Goal: Task Accomplishment & Management: Manage account settings

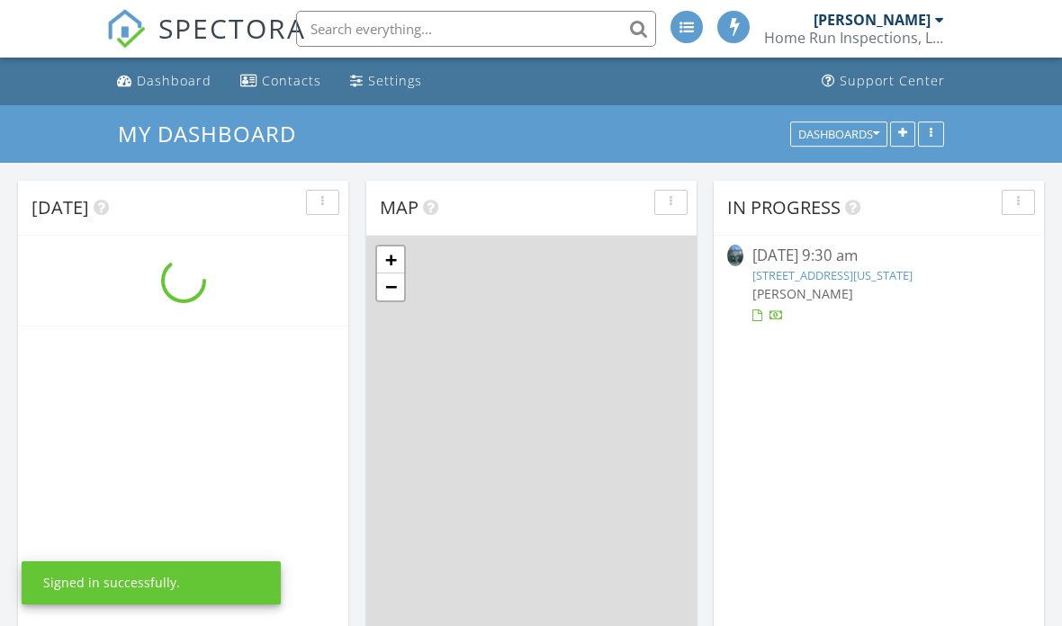
scroll to position [1639, 1063]
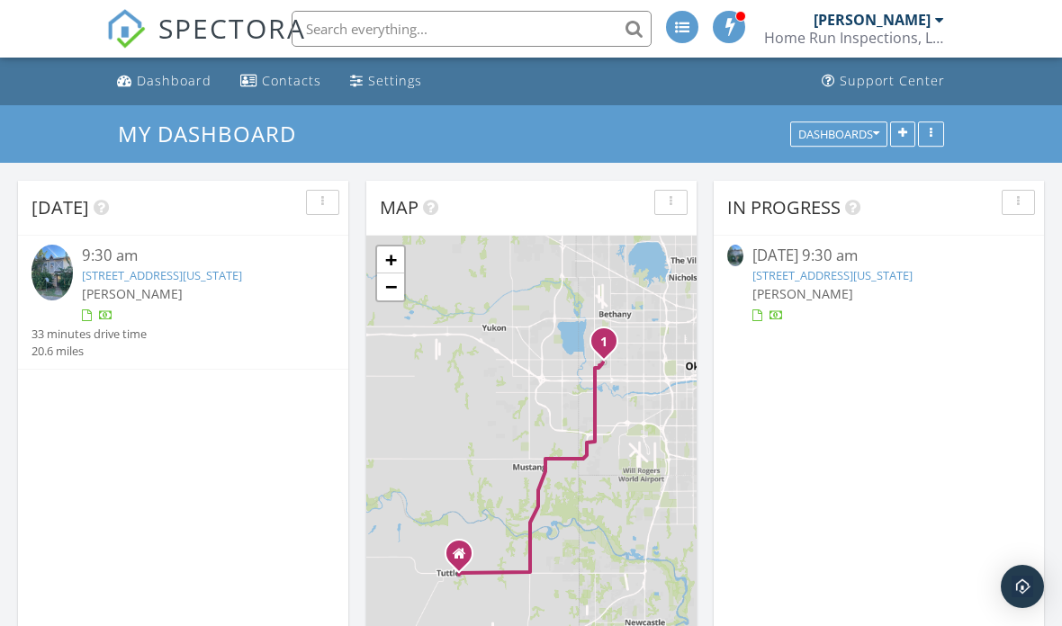
click at [839, 257] on div "[DATE] 9:30 am" at bounding box center [878, 256] width 253 height 22
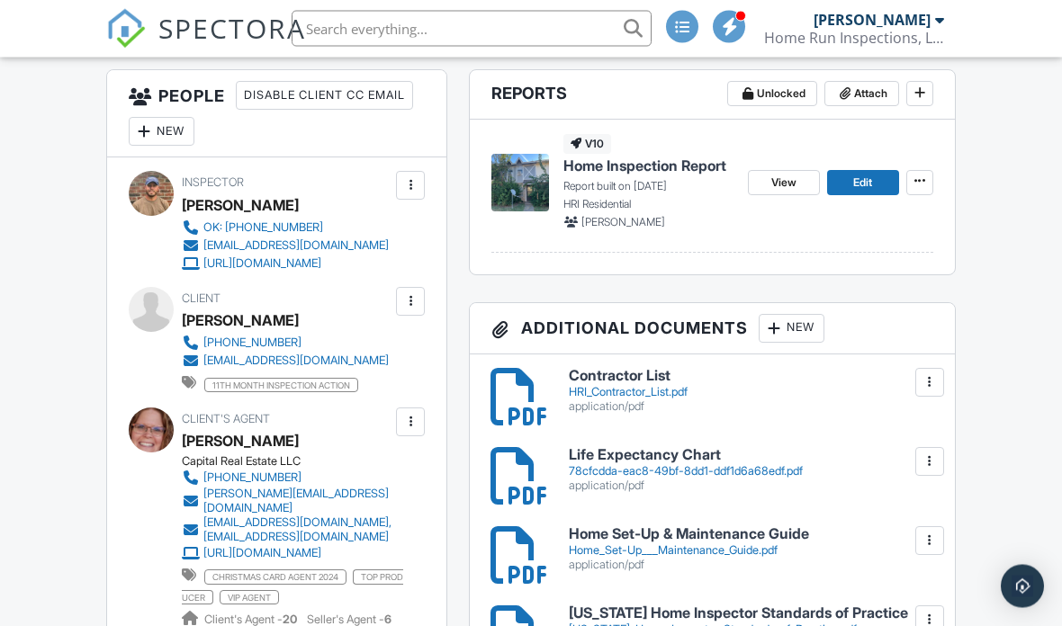
scroll to position [296, 0]
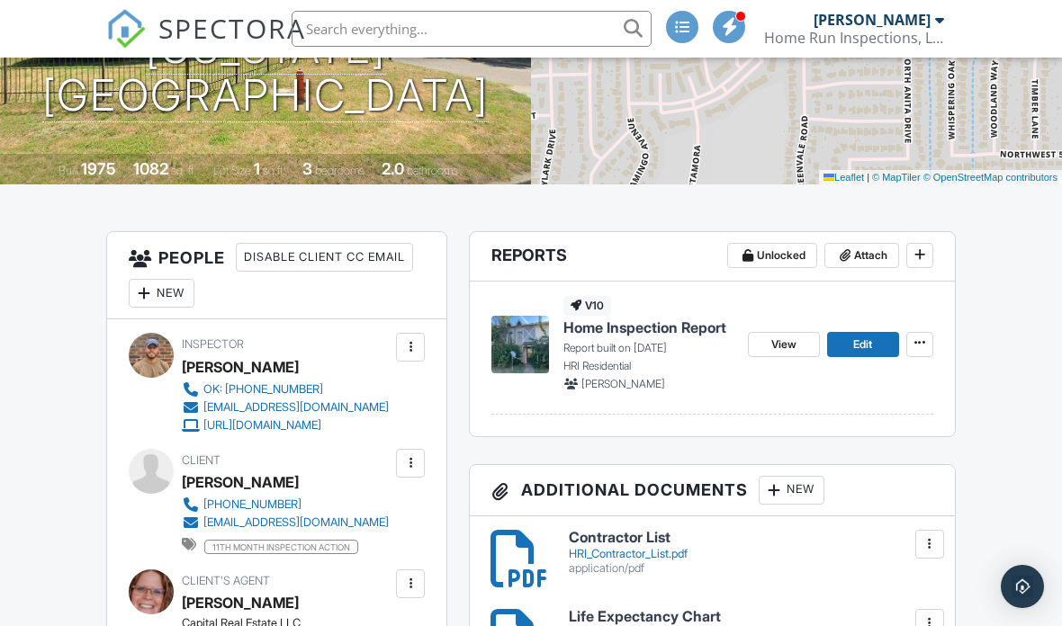
click at [687, 328] on span "Home Inspection Report" at bounding box center [644, 328] width 163 height 20
click at [928, 341] on span at bounding box center [920, 343] width 18 height 18
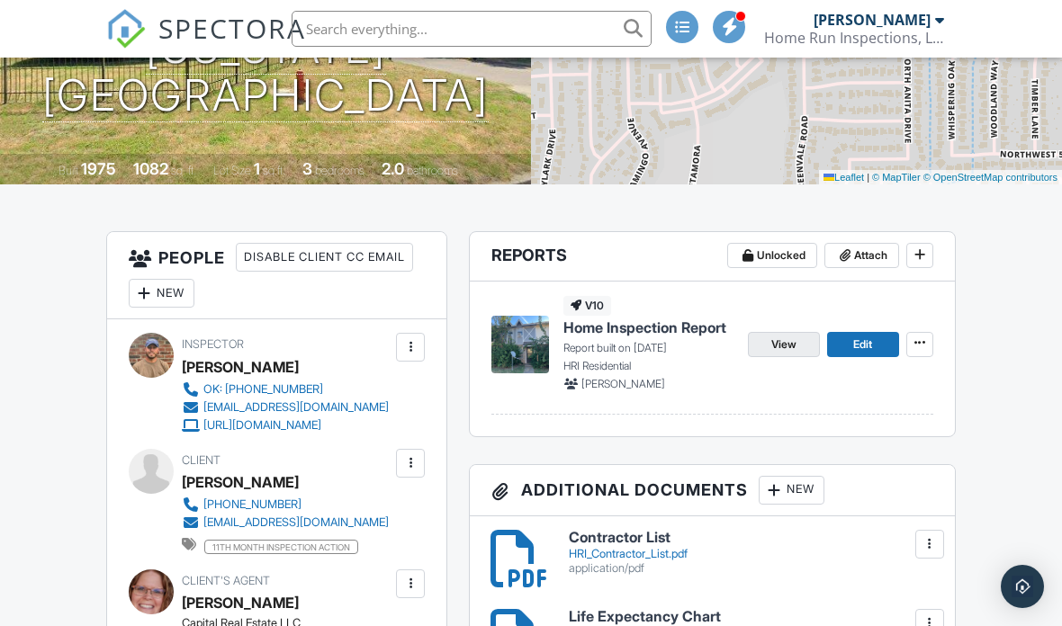
click at [769, 343] on link "View" at bounding box center [784, 344] width 72 height 25
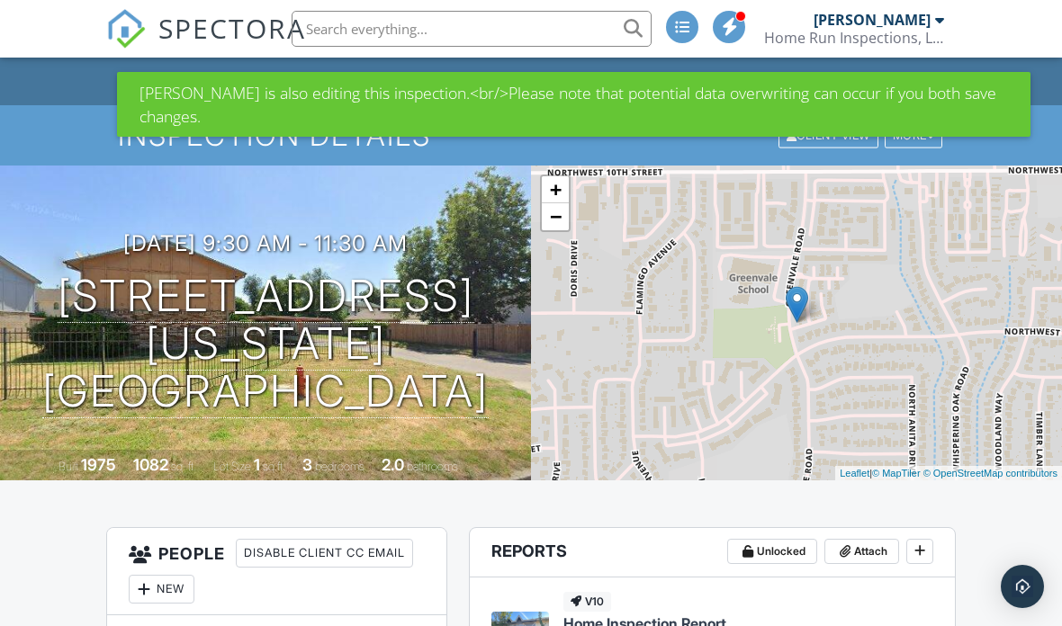
scroll to position [6, 0]
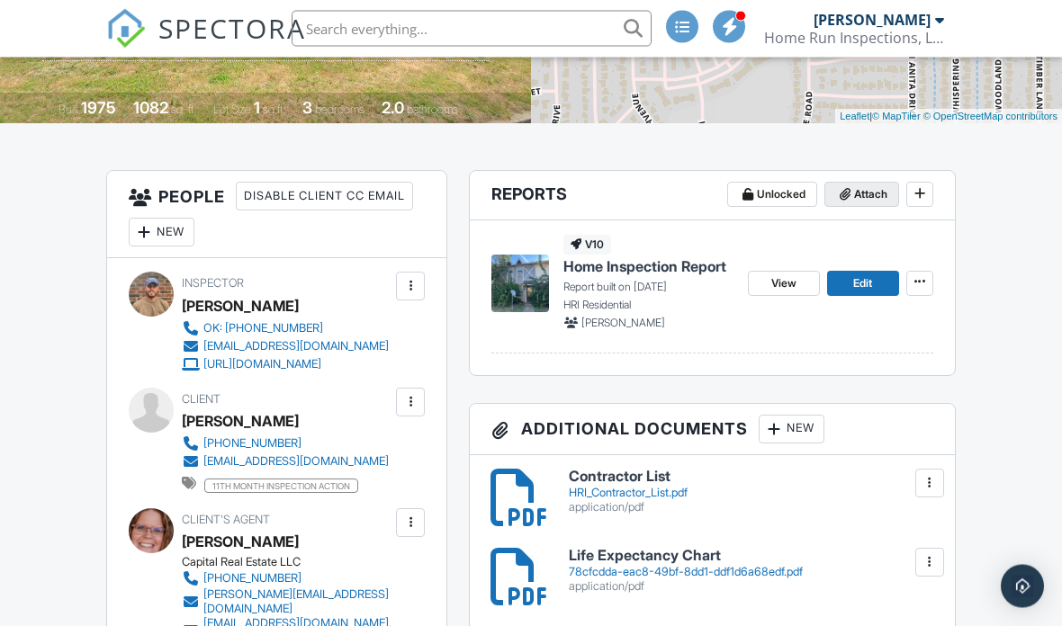
click at [862, 184] on button "Attach" at bounding box center [861, 195] width 75 height 25
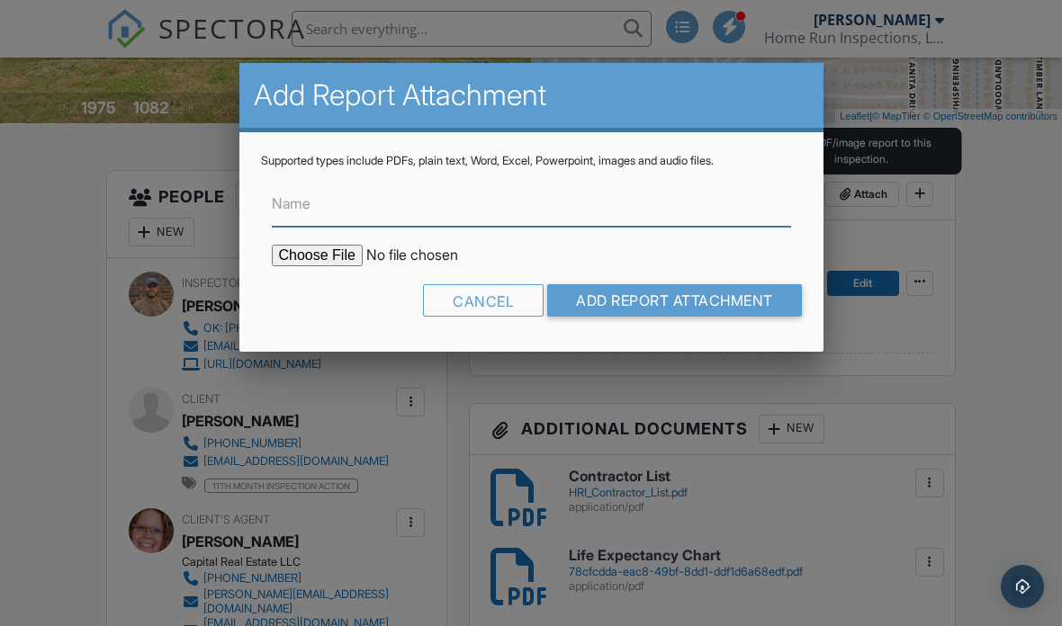
click at [434, 219] on input "Name" at bounding box center [531, 205] width 519 height 44
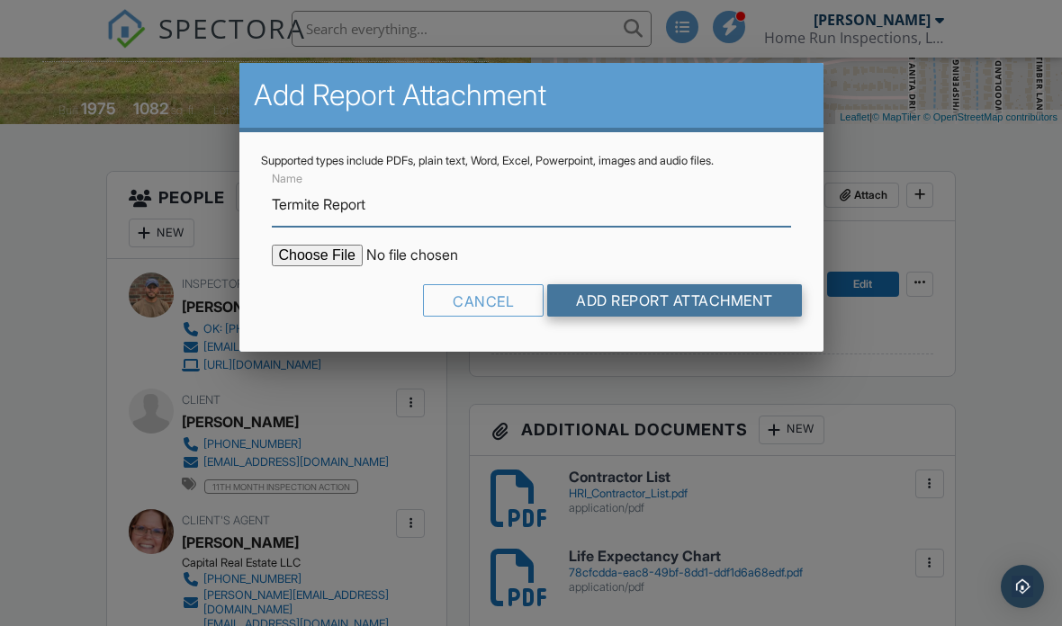
type input "Termite Report"
click at [689, 305] on input "Add Report Attachment" at bounding box center [674, 300] width 255 height 32
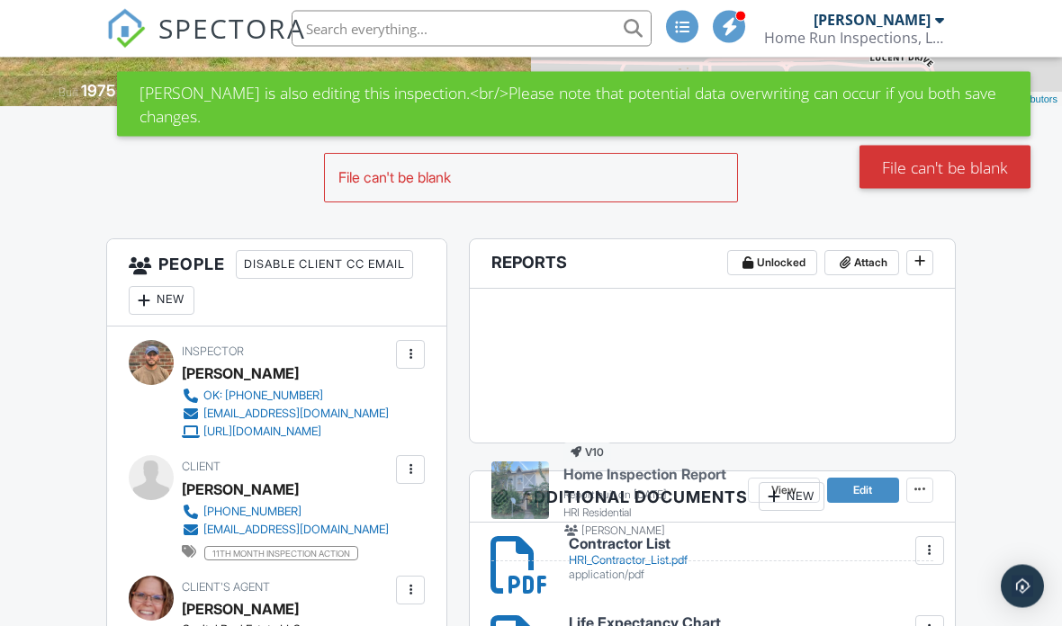
scroll to position [374, 0]
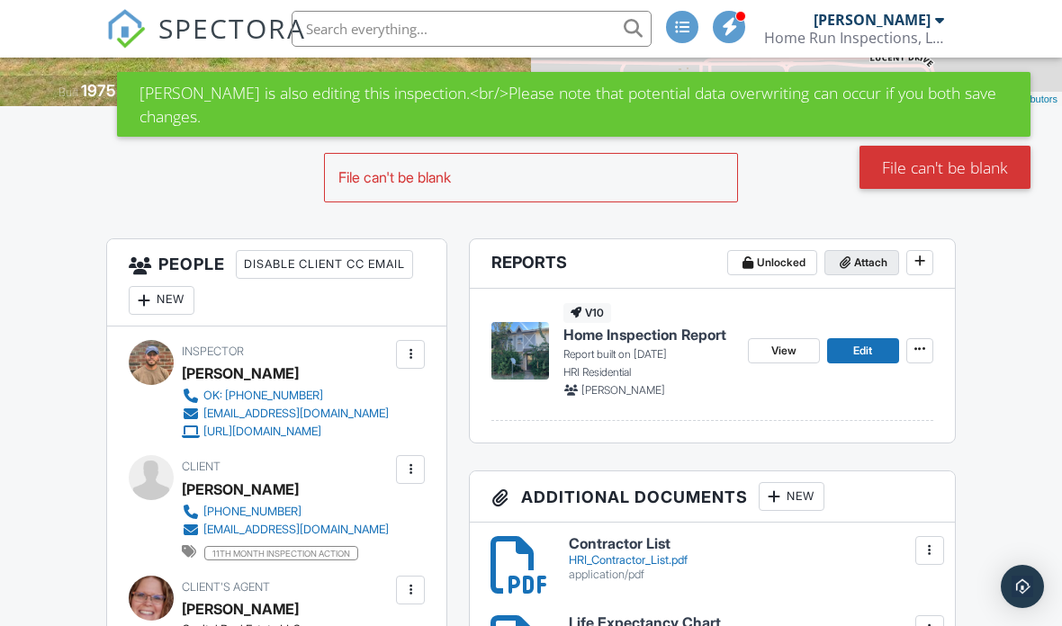
click at [859, 264] on span "Attach" at bounding box center [870, 263] width 33 height 18
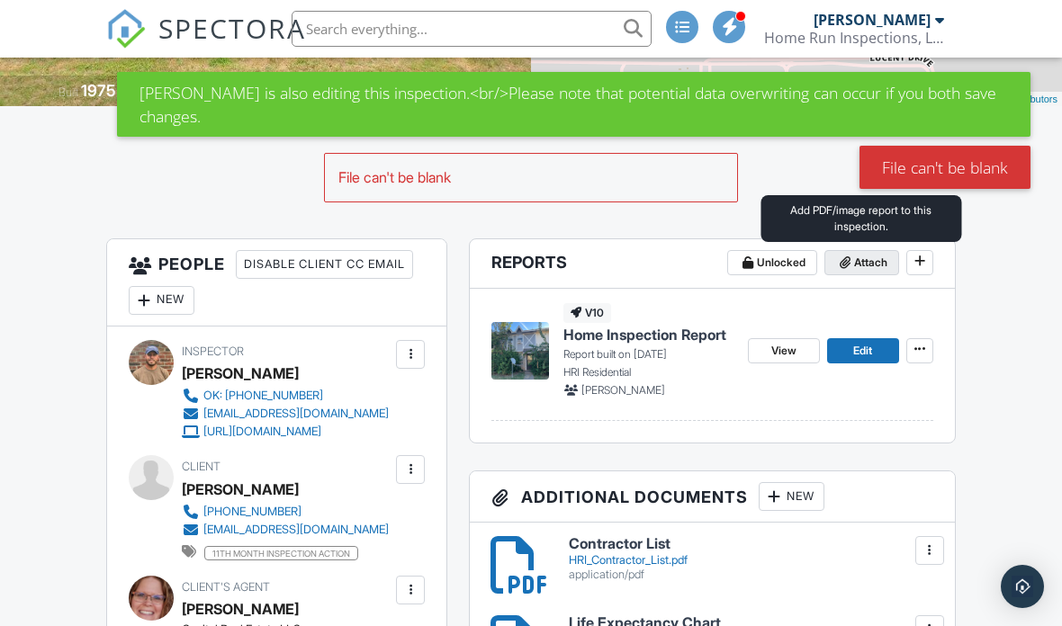
click at [868, 258] on span "Attach" at bounding box center [870, 263] width 33 height 18
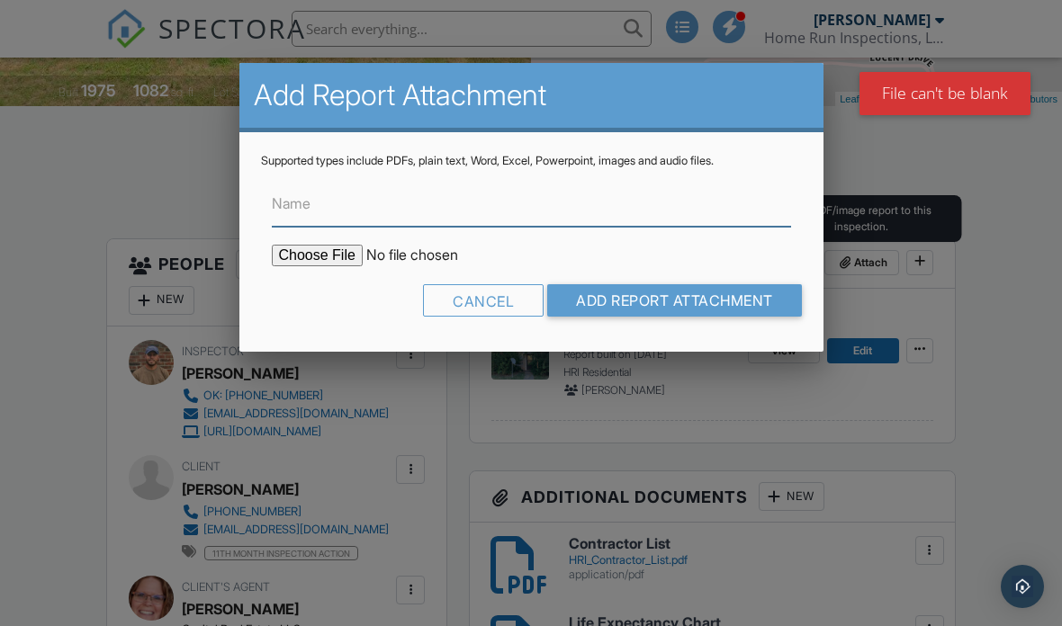
click at [477, 218] on input "Name" at bounding box center [531, 205] width 519 height 44
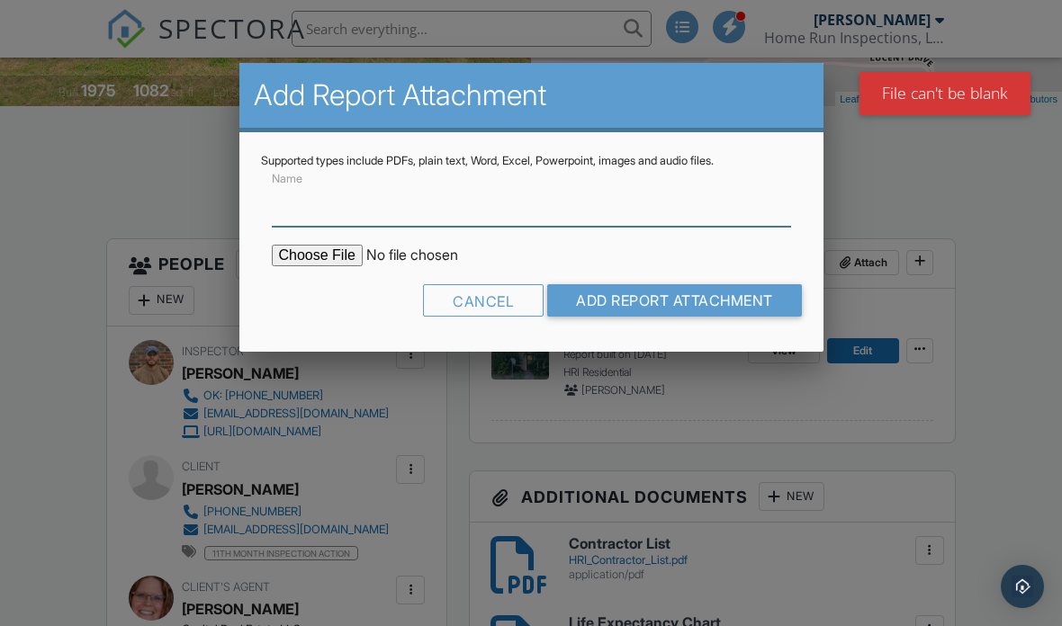
scroll to position [373, 0]
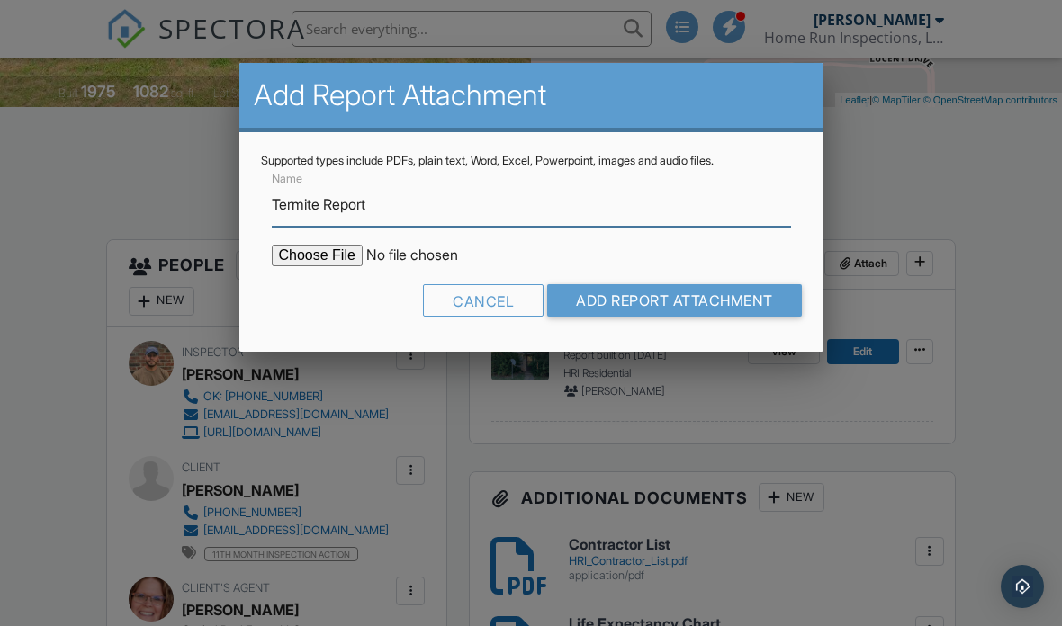
type input "Termite Report"
click at [324, 256] on input "file" at bounding box center [425, 256] width 306 height 22
type input "C:\fakepath\852 Greenvale Rd, OKC, OK 73127.pdf"
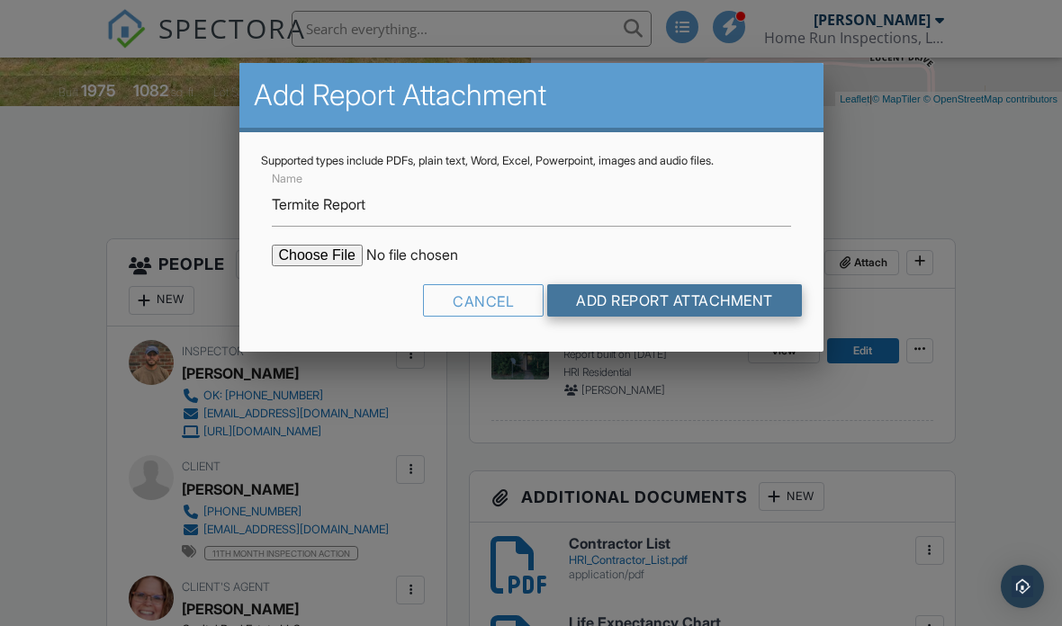
click at [698, 309] on input "Add Report Attachment" at bounding box center [674, 300] width 255 height 32
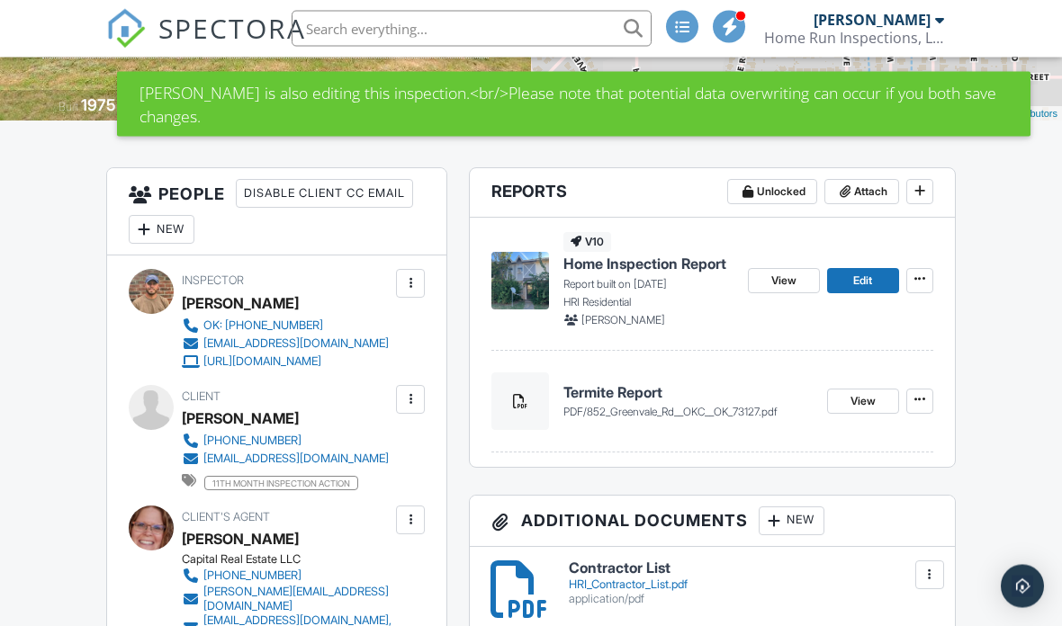
scroll to position [327, 0]
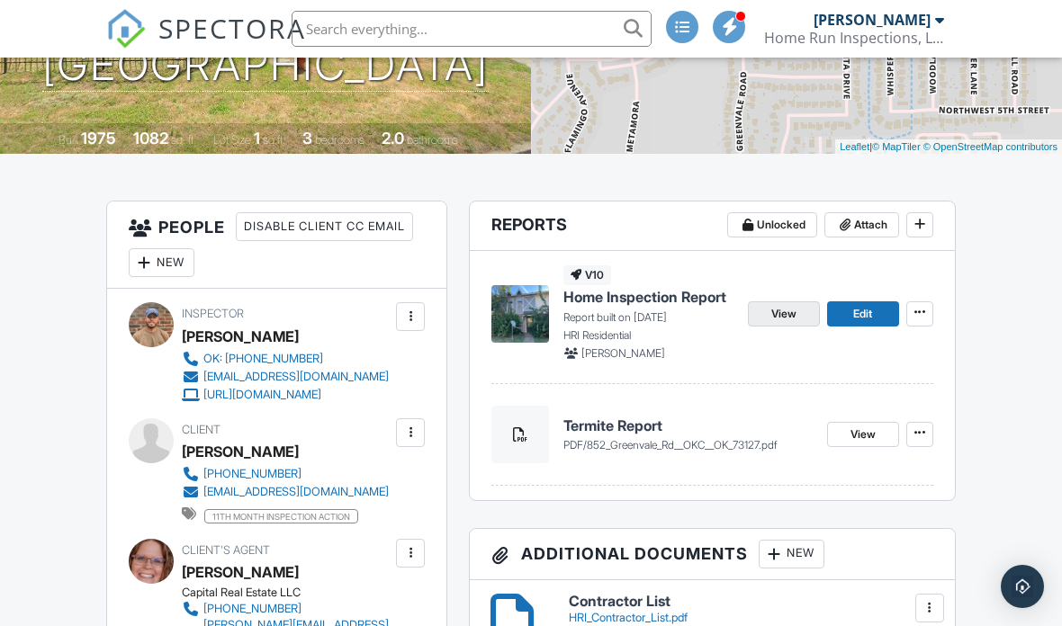
click at [774, 311] on span "View" at bounding box center [783, 314] width 25 height 18
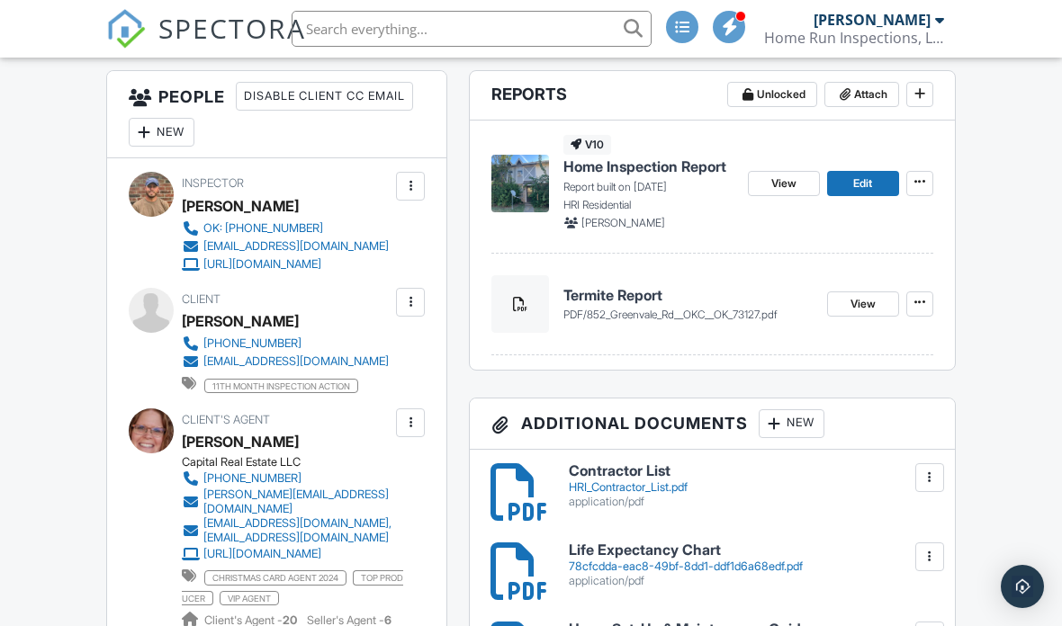
scroll to position [425, 0]
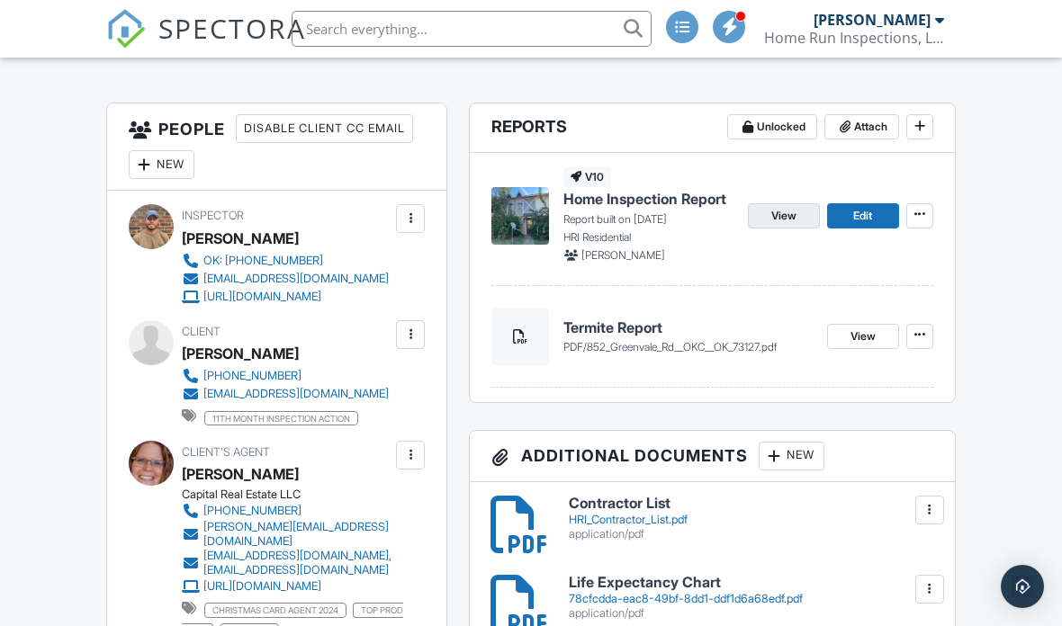
click at [791, 208] on span "View" at bounding box center [783, 216] width 25 height 18
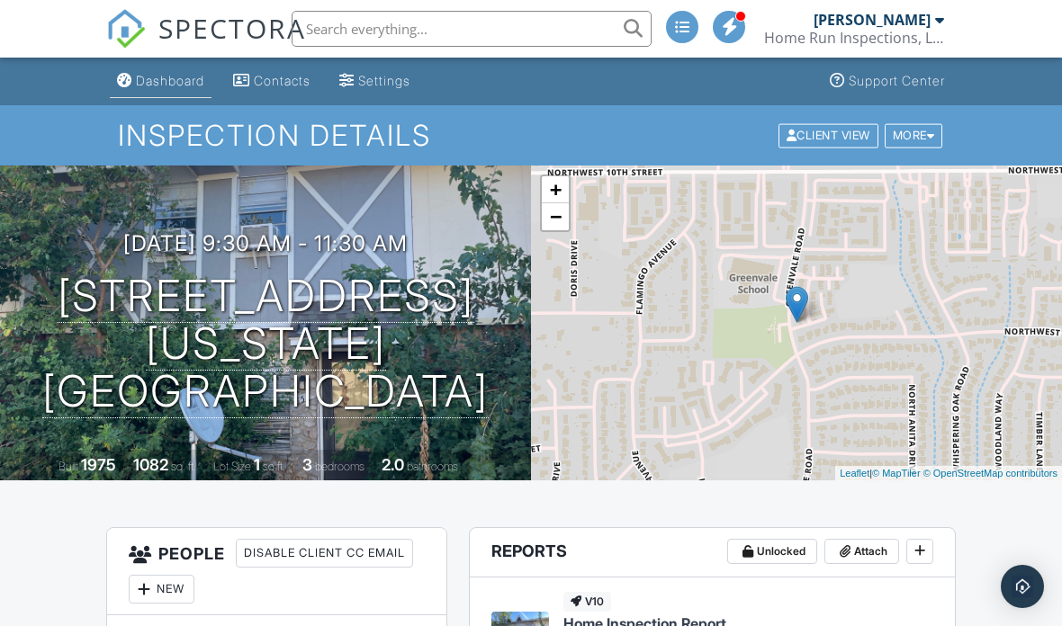
click at [176, 85] on div "Dashboard" at bounding box center [170, 80] width 68 height 15
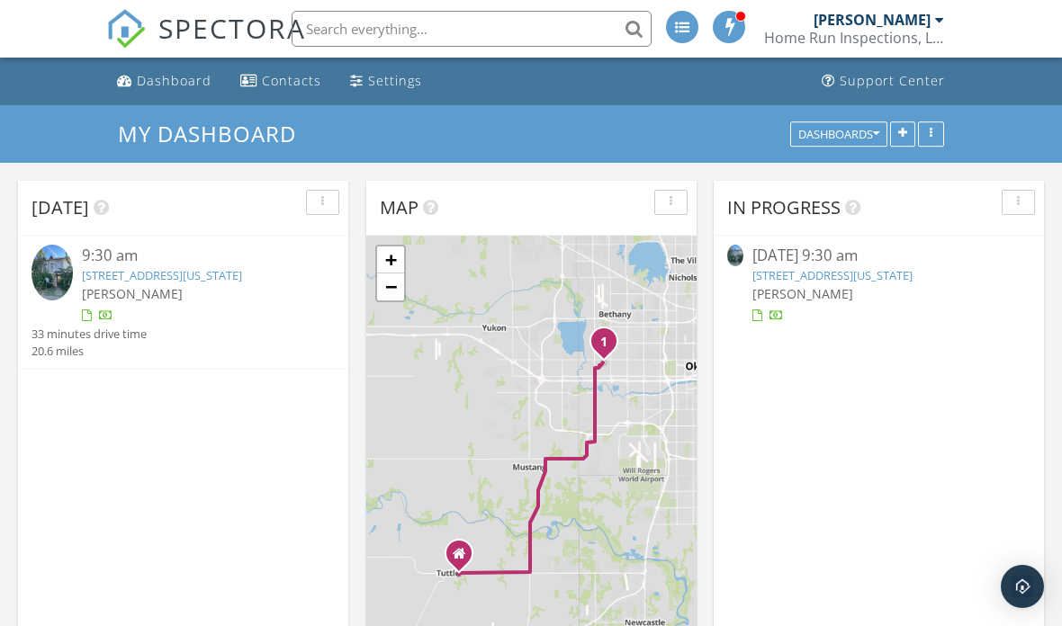
scroll to position [76, 0]
